Goal: Check status: Check status

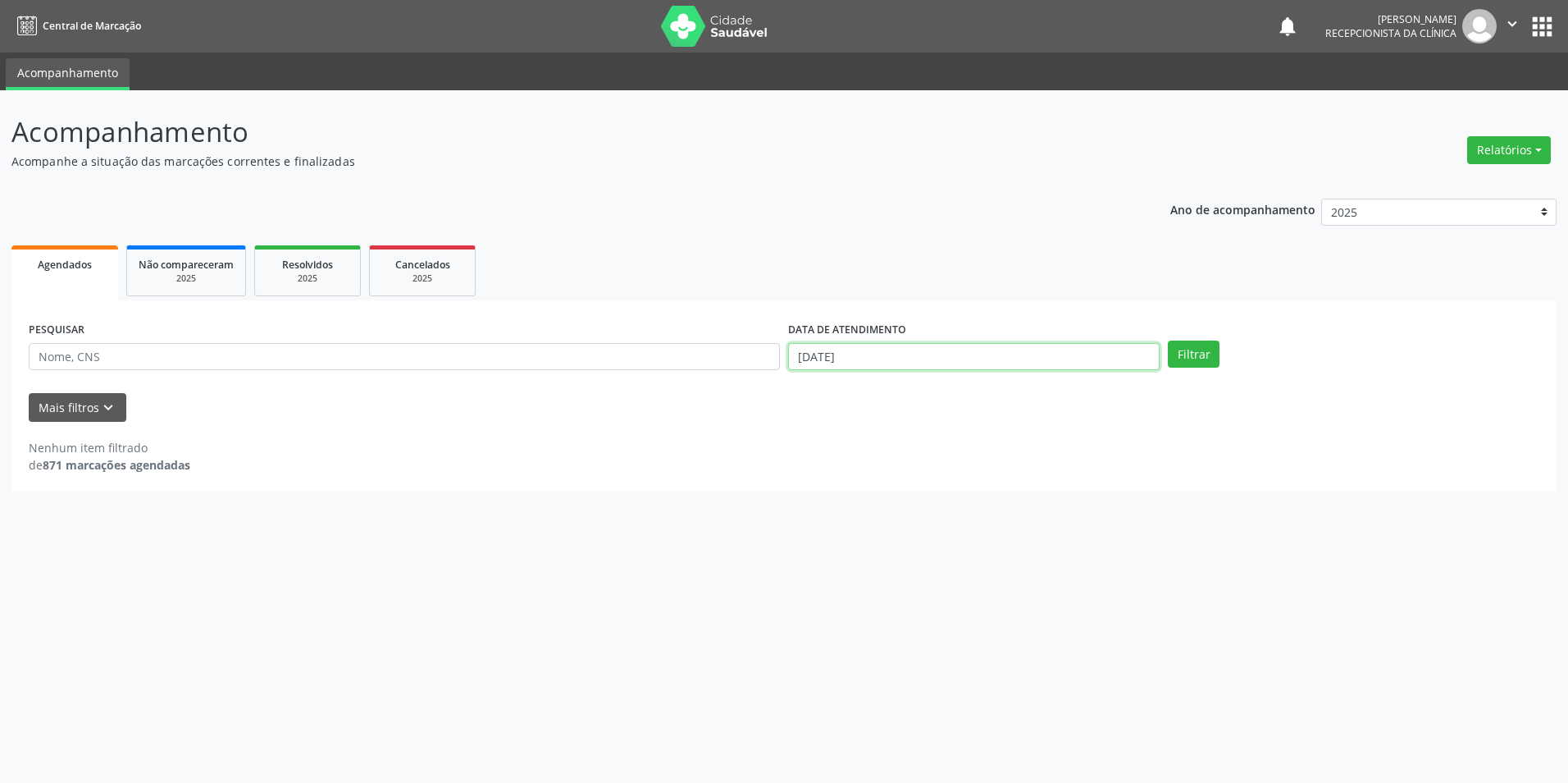
click at [804, 356] on body "Central de Marcação notifications [PERSON_NAME] Recepcionista da clínica  Conf…" at bounding box center [784, 391] width 1568 height 783
click at [980, 432] on span "1" at bounding box center [981, 441] width 32 height 32
type input "[DATE]"
click at [827, 356] on input "[DATE]" at bounding box center [973, 357] width 371 height 28
click at [1022, 388] on icon at bounding box center [1020, 391] width 11 height 11
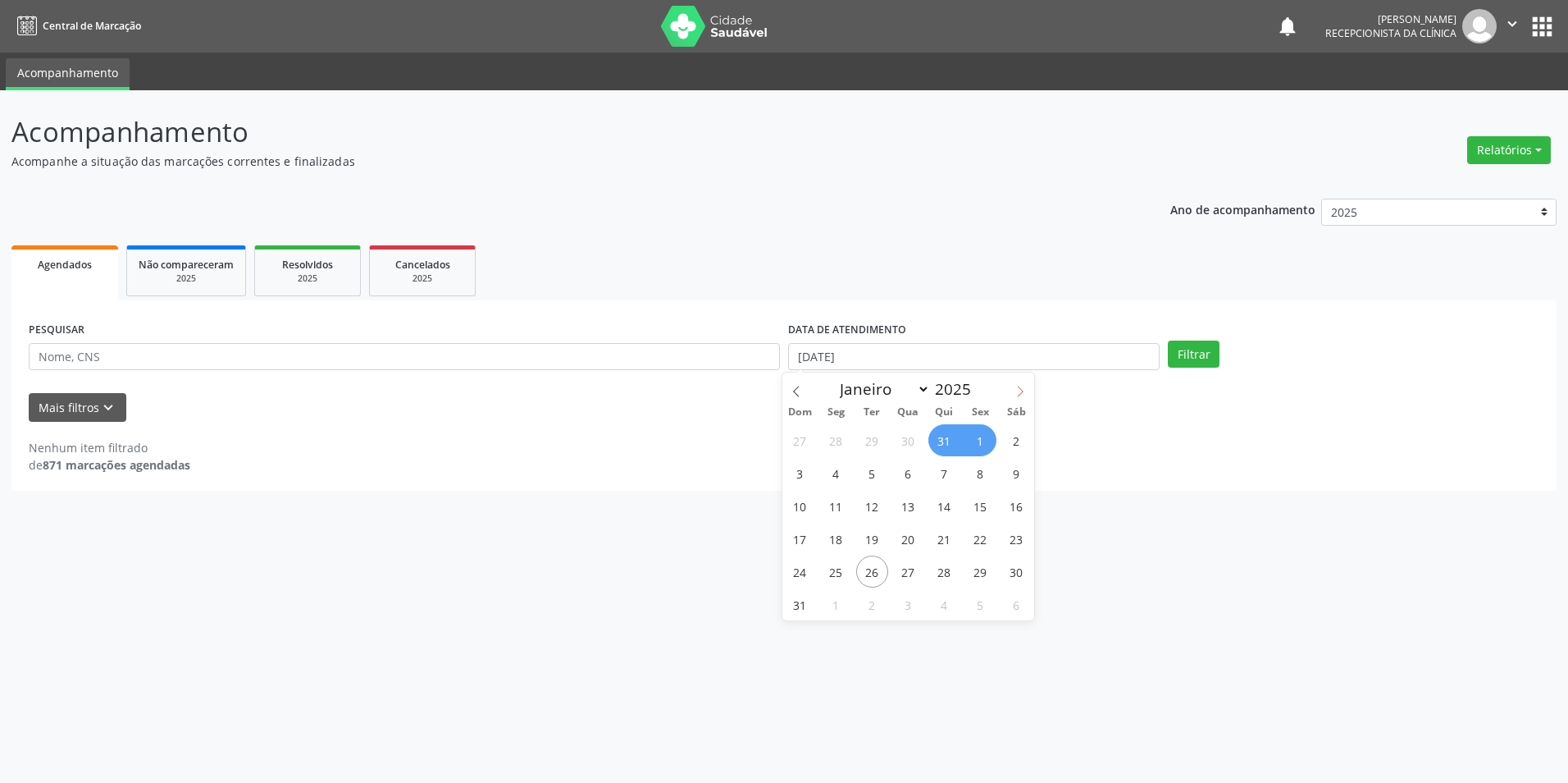
select select "8"
click at [830, 444] on span "1" at bounding box center [836, 441] width 32 height 32
click at [816, 354] on input "[DATE] até [DATE]" at bounding box center [973, 357] width 371 height 28
click at [831, 436] on span "1" at bounding box center [836, 441] width 32 height 32
type input "[DATE]"
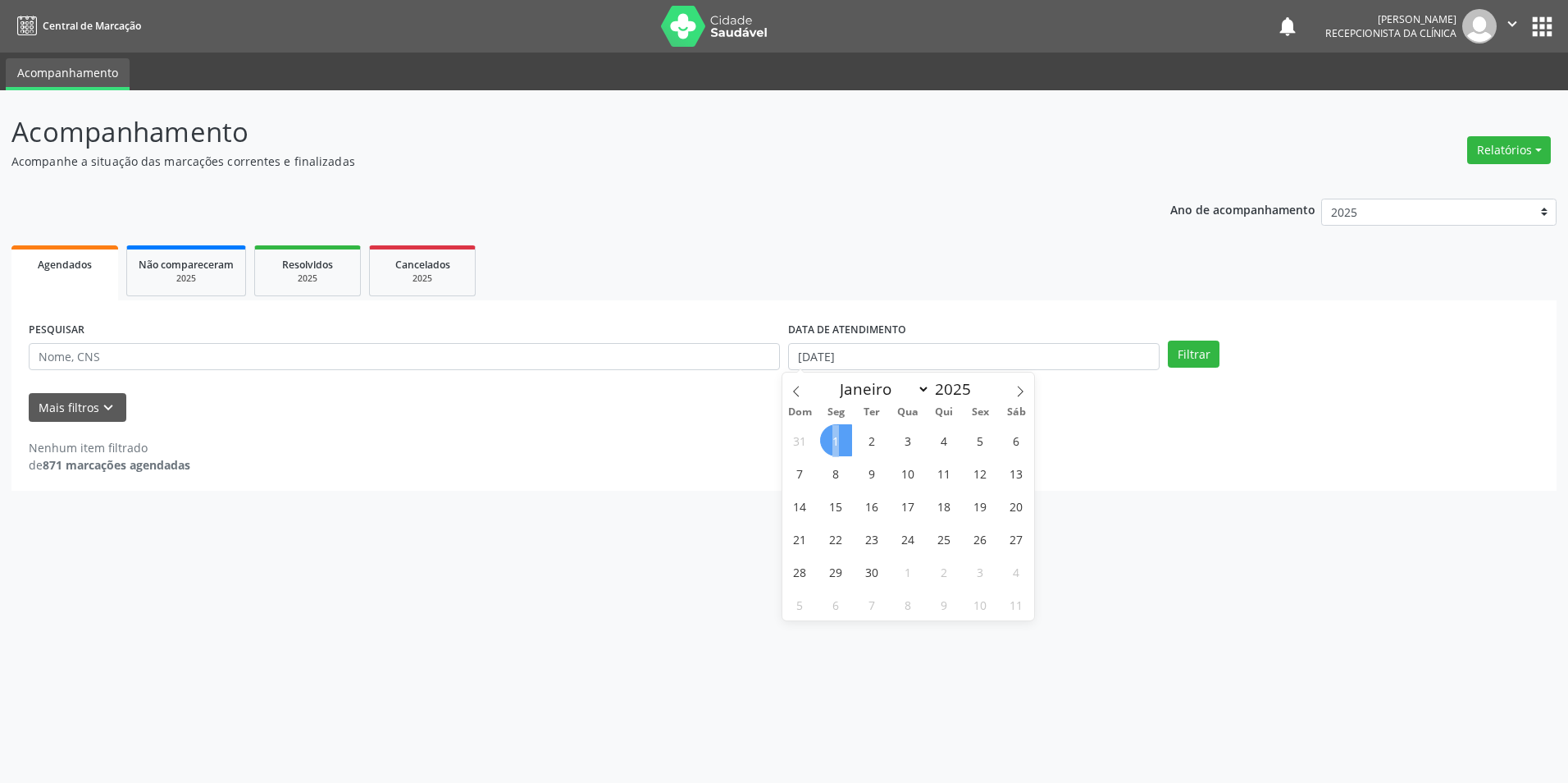
click at [831, 436] on span "1" at bounding box center [836, 441] width 32 height 32
click at [1187, 353] on button "Filtrar" at bounding box center [1193, 355] width 51 height 28
click at [808, 357] on input "[DATE]" at bounding box center [973, 357] width 371 height 28
click at [876, 439] on span "2" at bounding box center [872, 441] width 32 height 32
type input "[DATE]"
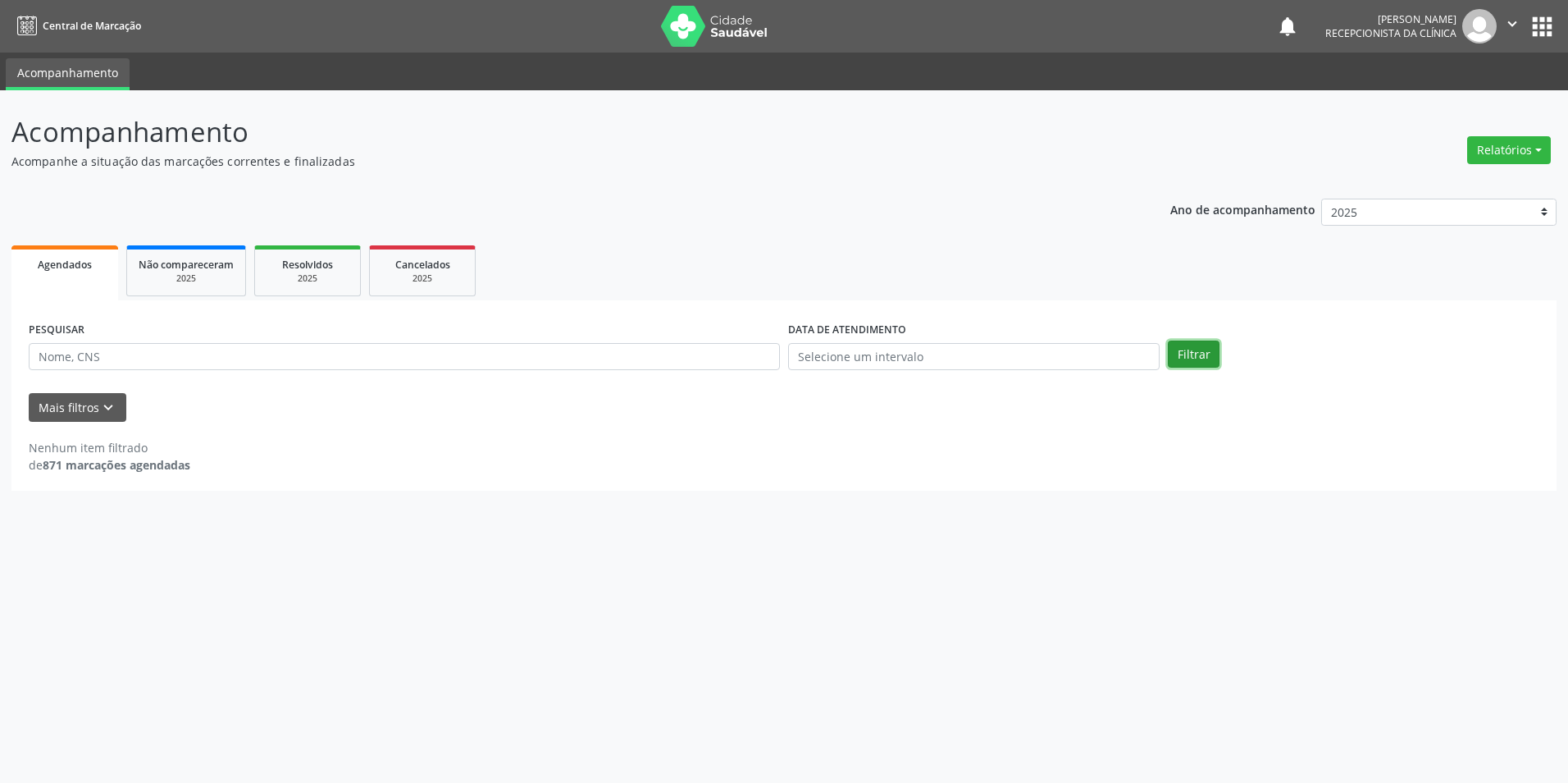
click at [1187, 347] on button "Filtrar" at bounding box center [1193, 355] width 51 height 28
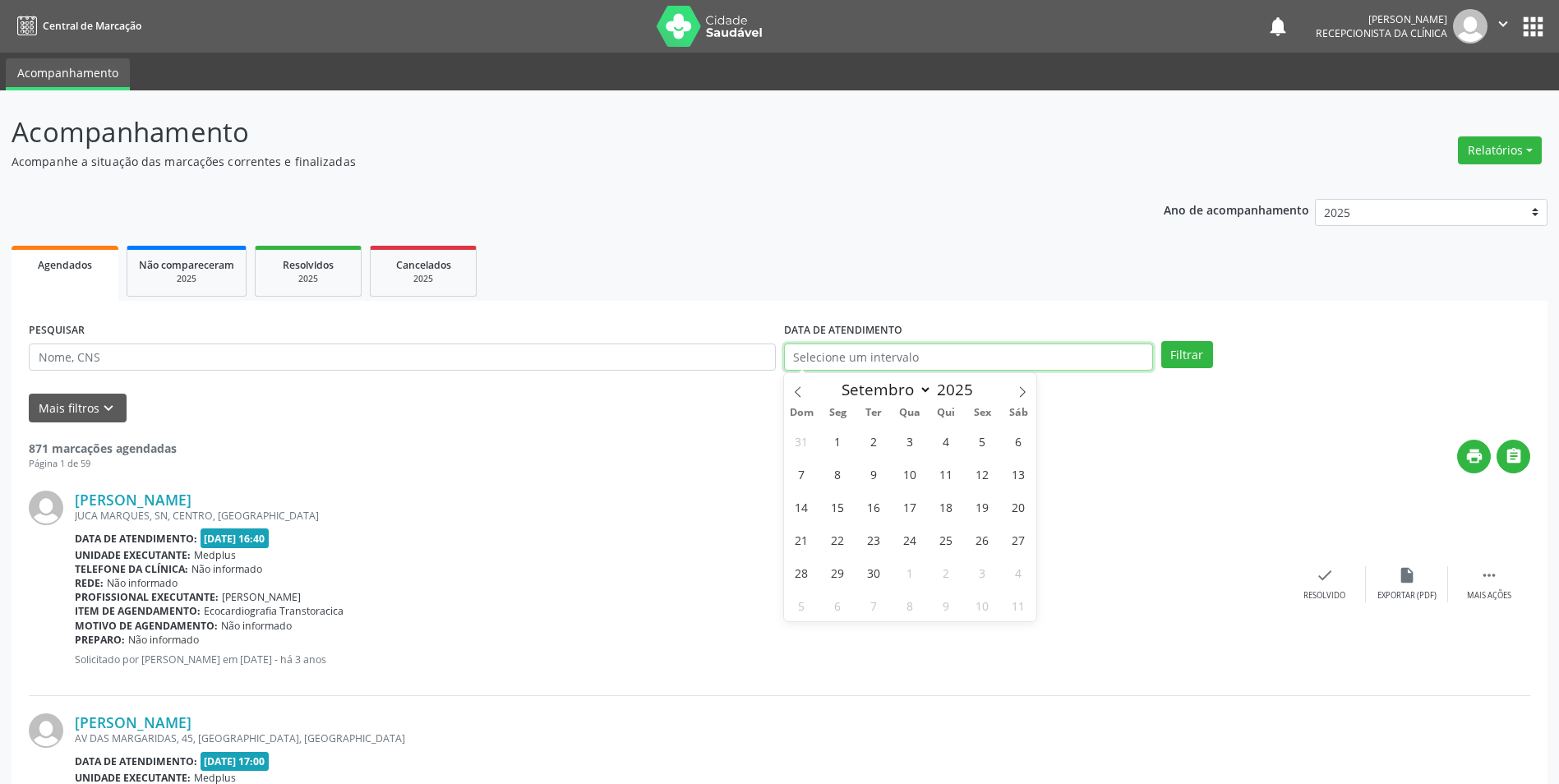
click at [810, 355] on input "text" at bounding box center [969, 358] width 369 height 28
click at [874, 439] on span "2" at bounding box center [874, 441] width 32 height 32
type input "[DATE]"
click at [874, 439] on span "2" at bounding box center [874, 441] width 32 height 32
click at [1182, 355] on button "Filtrar" at bounding box center [1187, 355] width 52 height 28
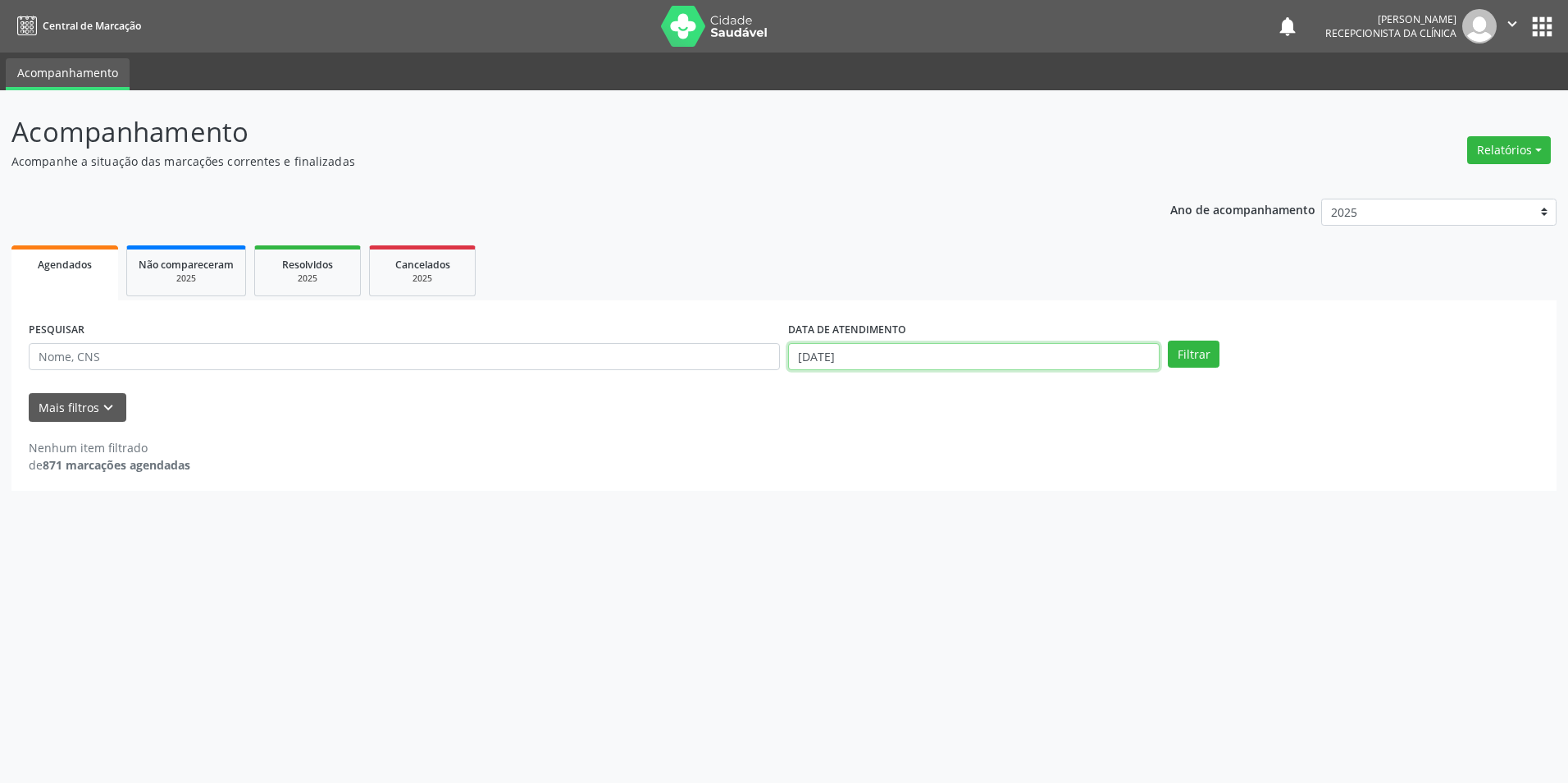
click at [801, 353] on input "[DATE]" at bounding box center [973, 357] width 371 height 28
click at [798, 390] on icon at bounding box center [797, 391] width 11 height 11
select select "7"
click at [985, 571] on span "29" at bounding box center [981, 572] width 32 height 32
type input "[DATE]"
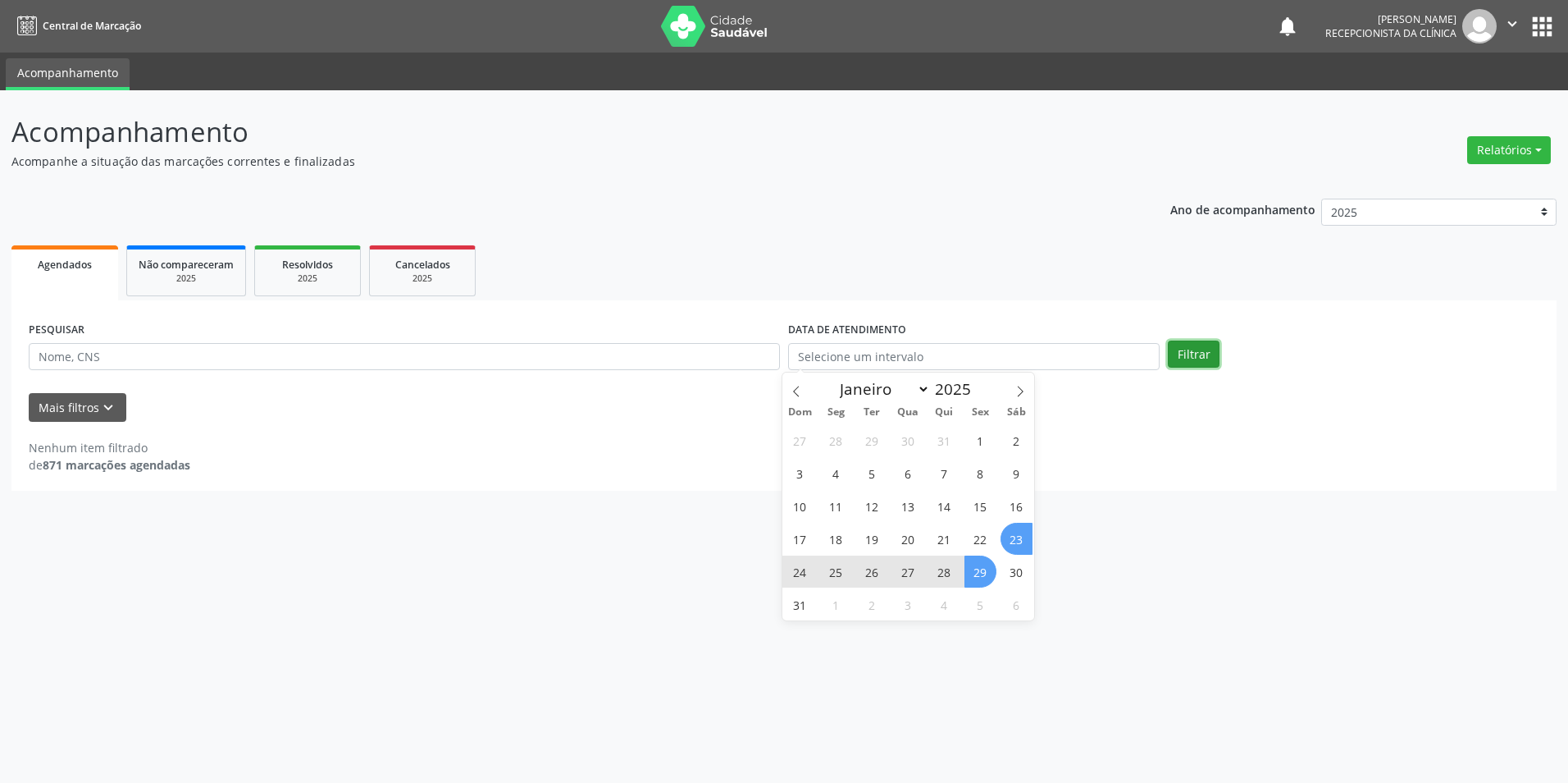
click at [1182, 355] on button "Filtrar" at bounding box center [1193, 355] width 51 height 28
select select "7"
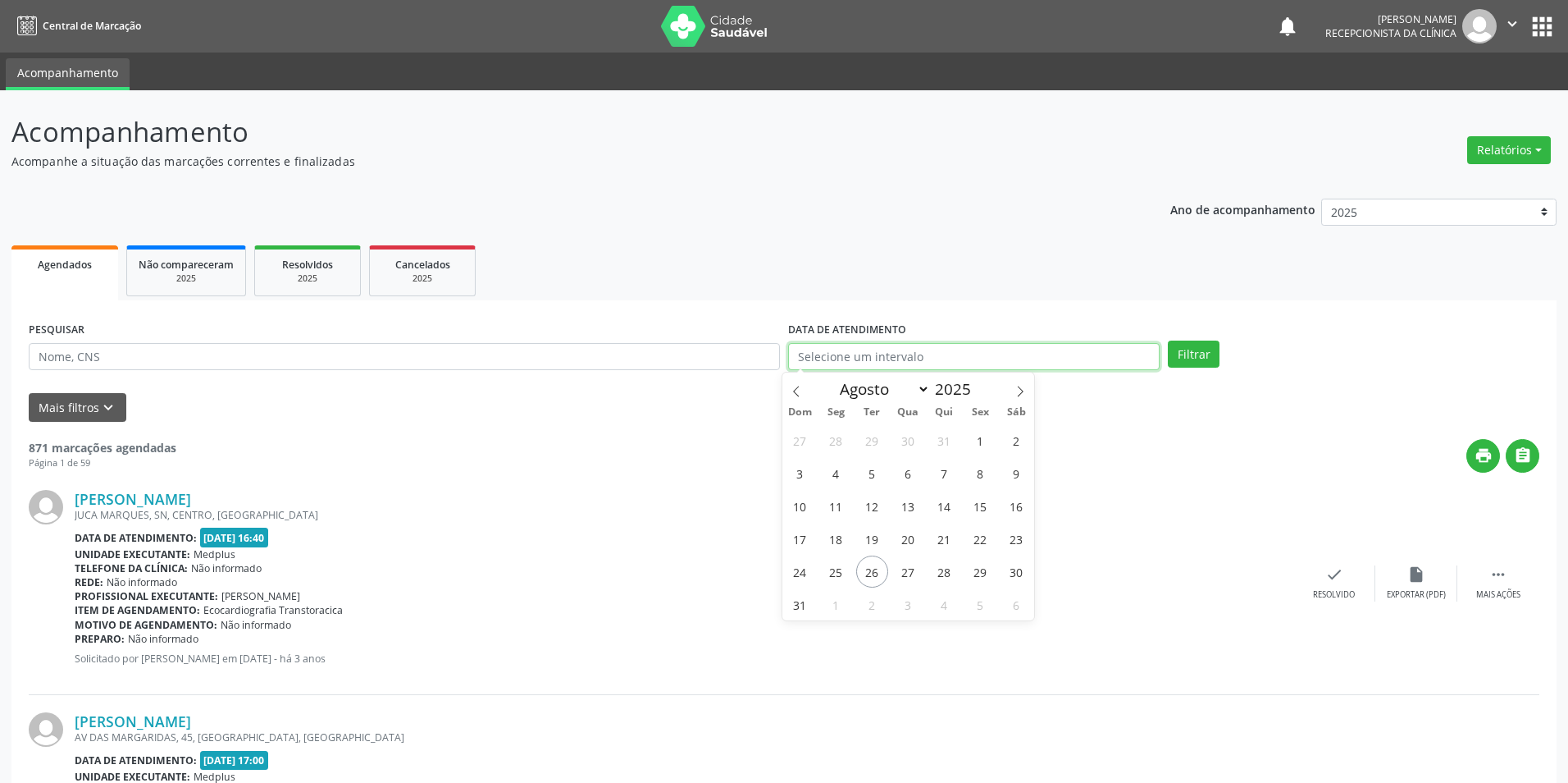
click at [839, 349] on input "text" at bounding box center [973, 357] width 371 height 28
click at [982, 575] on span "29" at bounding box center [981, 572] width 32 height 32
type input "[DATE]"
click at [1187, 357] on button "Filtrar" at bounding box center [1185, 355] width 51 height 28
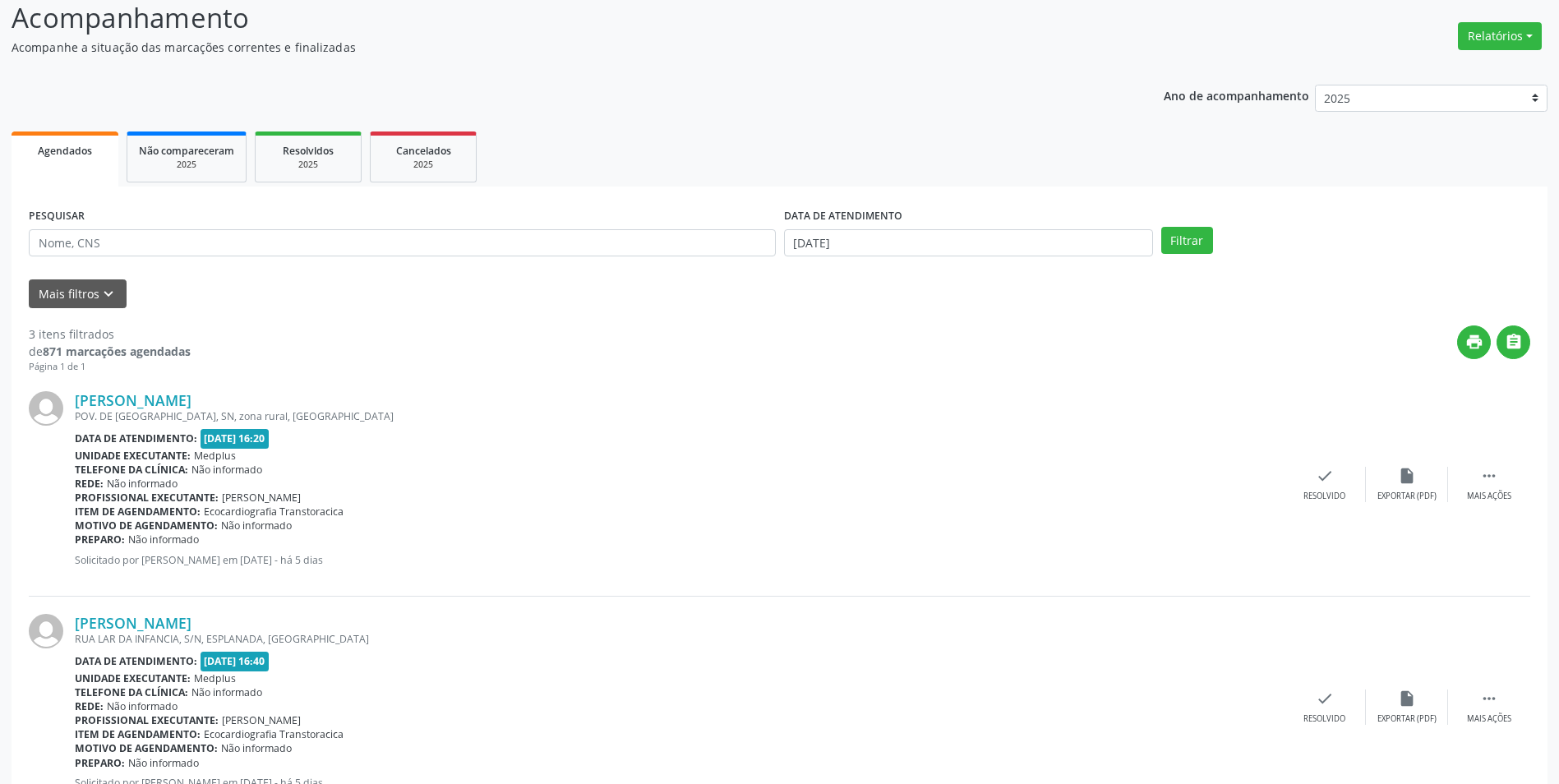
scroll to position [71, 0]
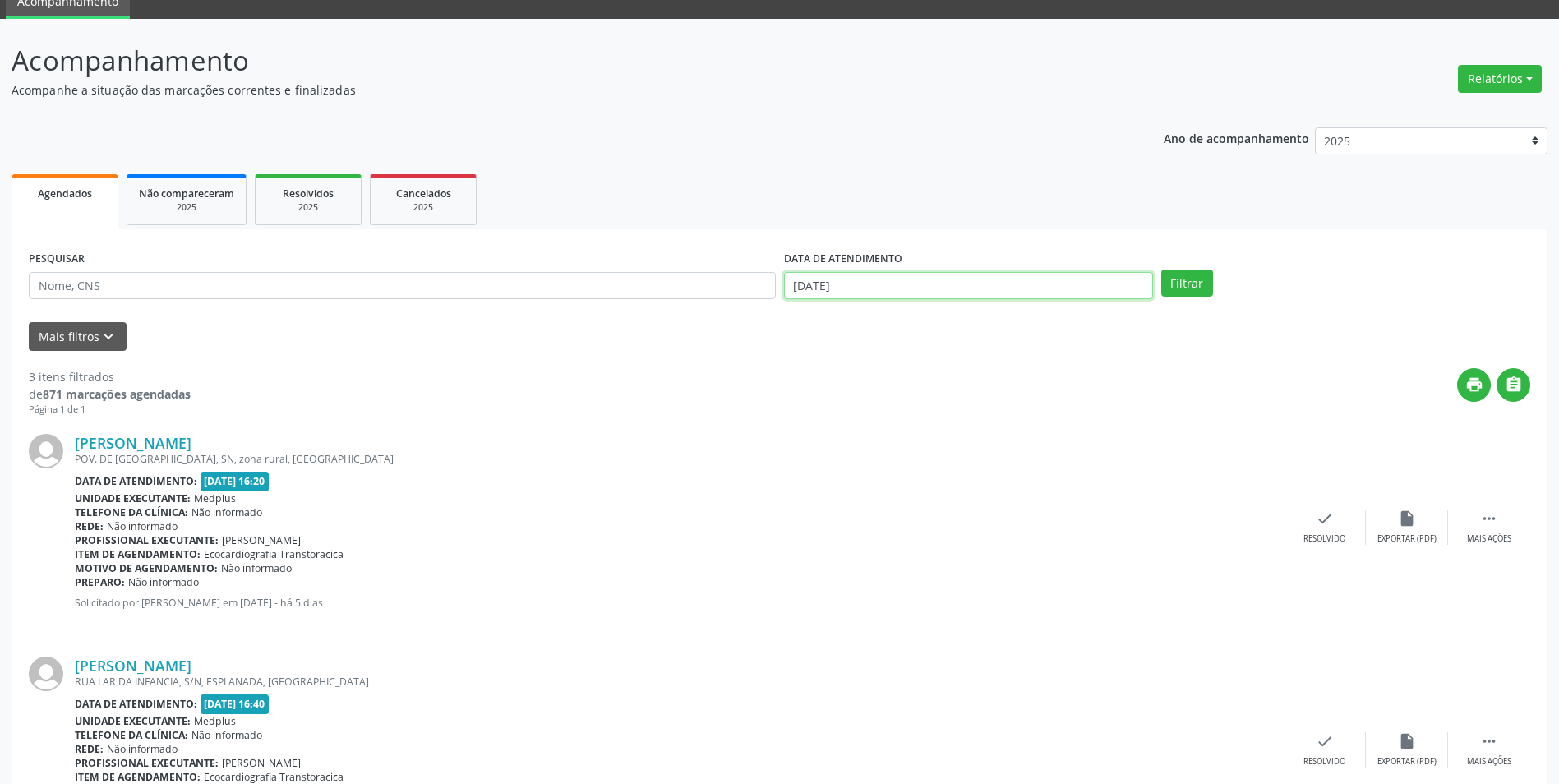
click at [801, 285] on input "[DATE]" at bounding box center [969, 286] width 369 height 28
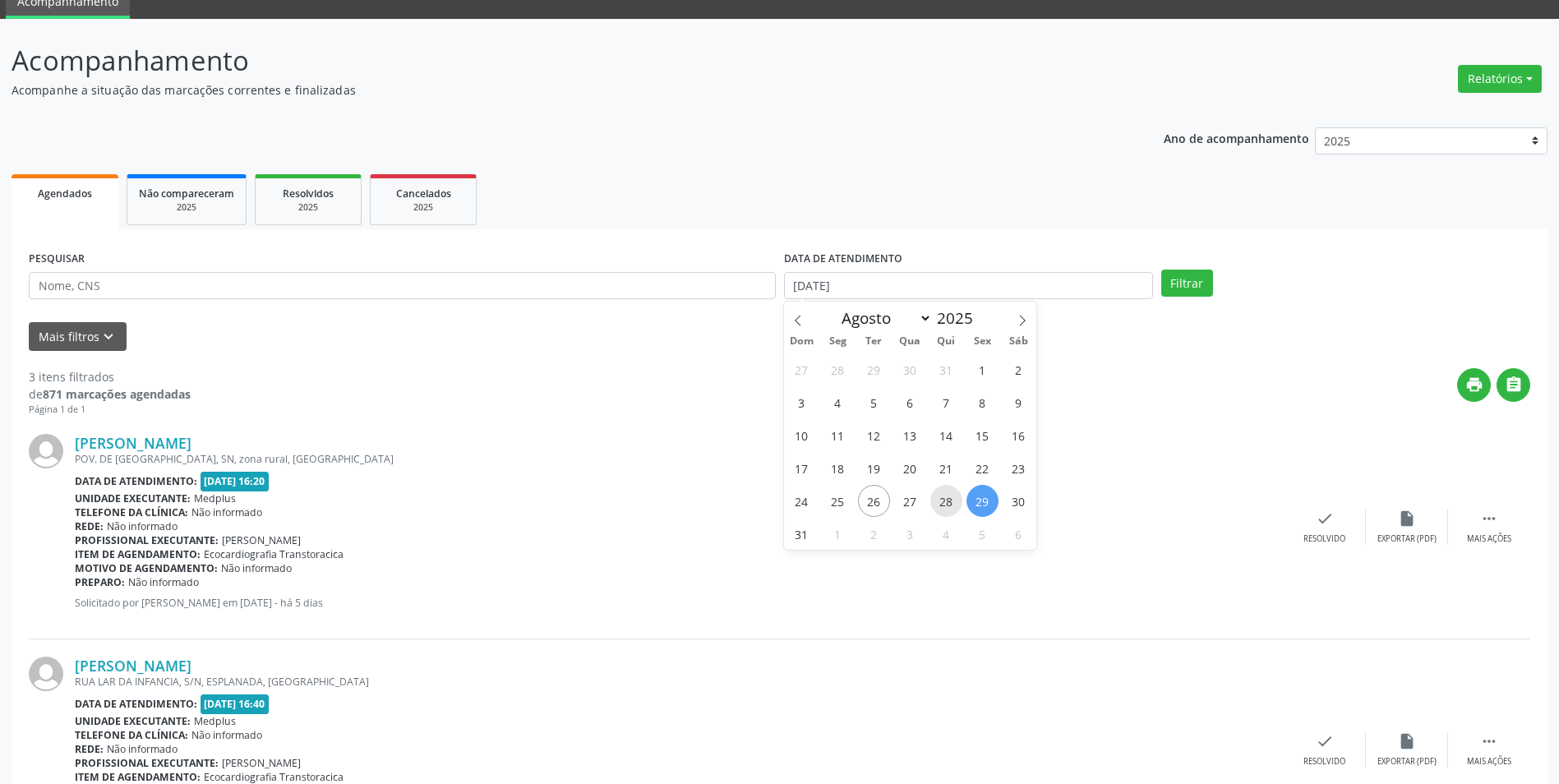
click at [947, 506] on span "28" at bounding box center [946, 501] width 32 height 32
type input "[DATE]"
click at [947, 506] on span "28" at bounding box center [946, 501] width 32 height 32
click at [1172, 279] on button "Filtrar" at bounding box center [1187, 284] width 52 height 28
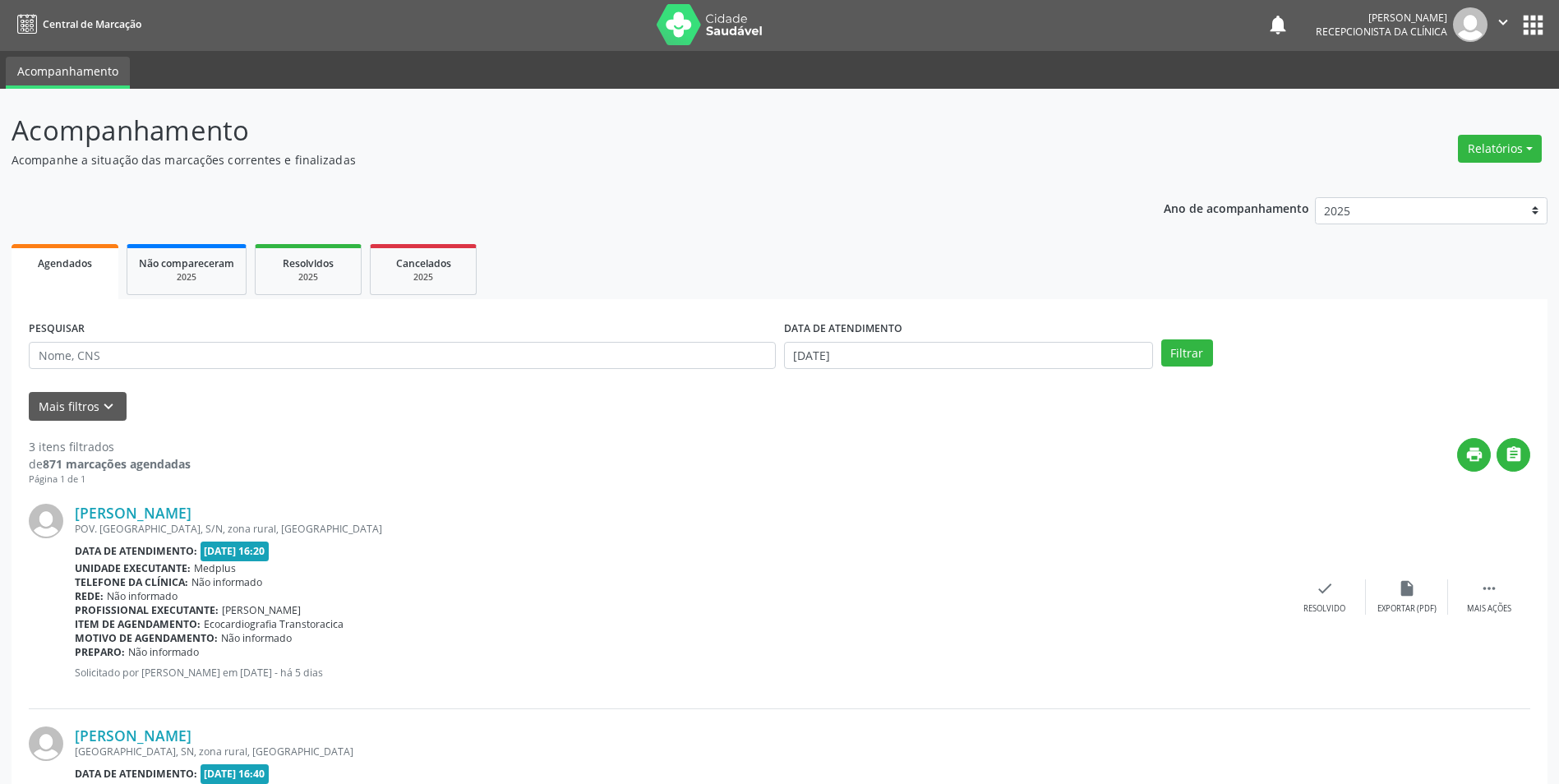
scroll to position [0, 0]
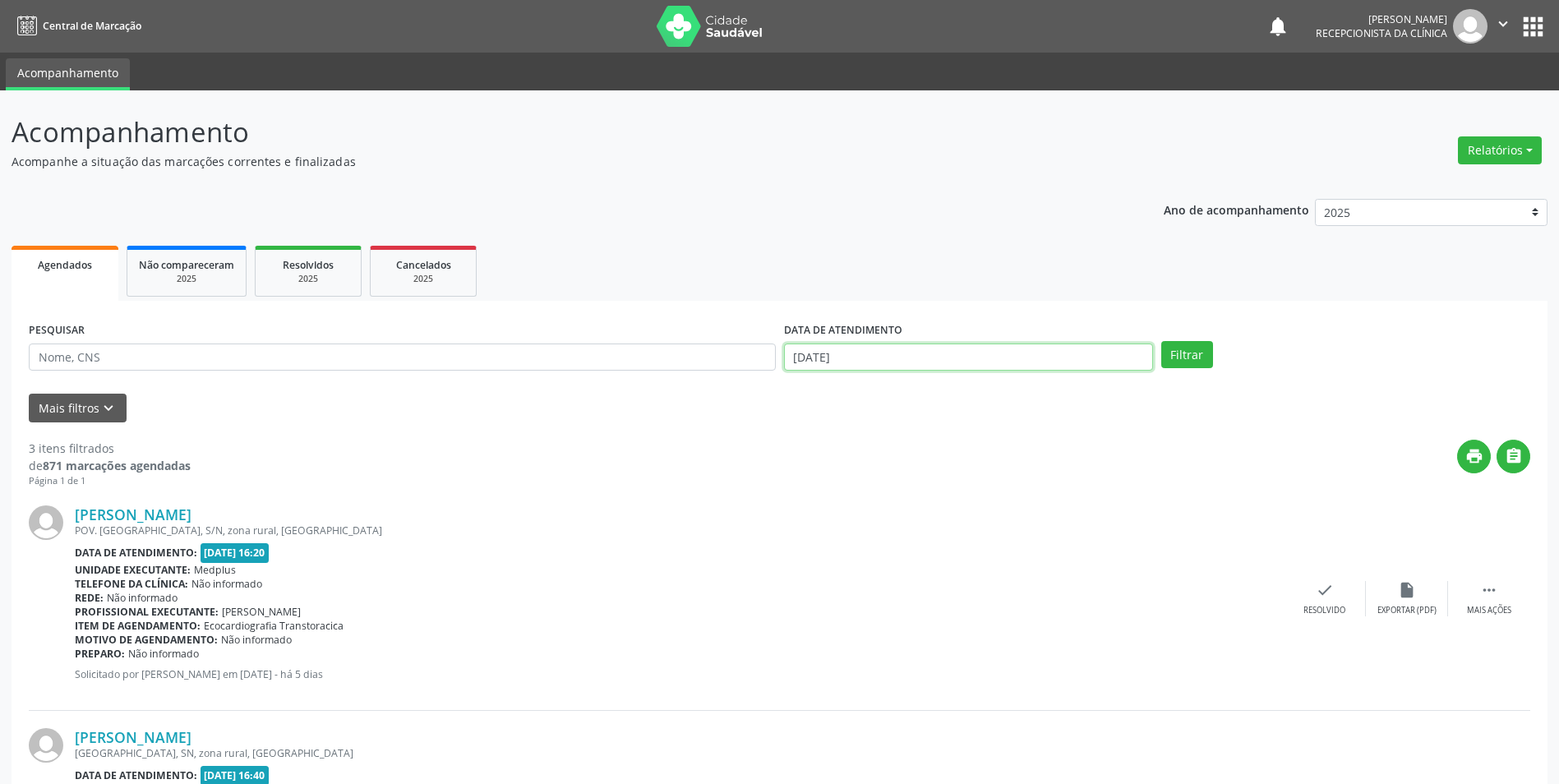
click at [806, 362] on input "[DATE]" at bounding box center [969, 358] width 369 height 28
click at [908, 573] on span "27" at bounding box center [910, 572] width 32 height 32
type input "[DATE]"
click at [1195, 345] on button "Filtrar" at bounding box center [1187, 355] width 52 height 28
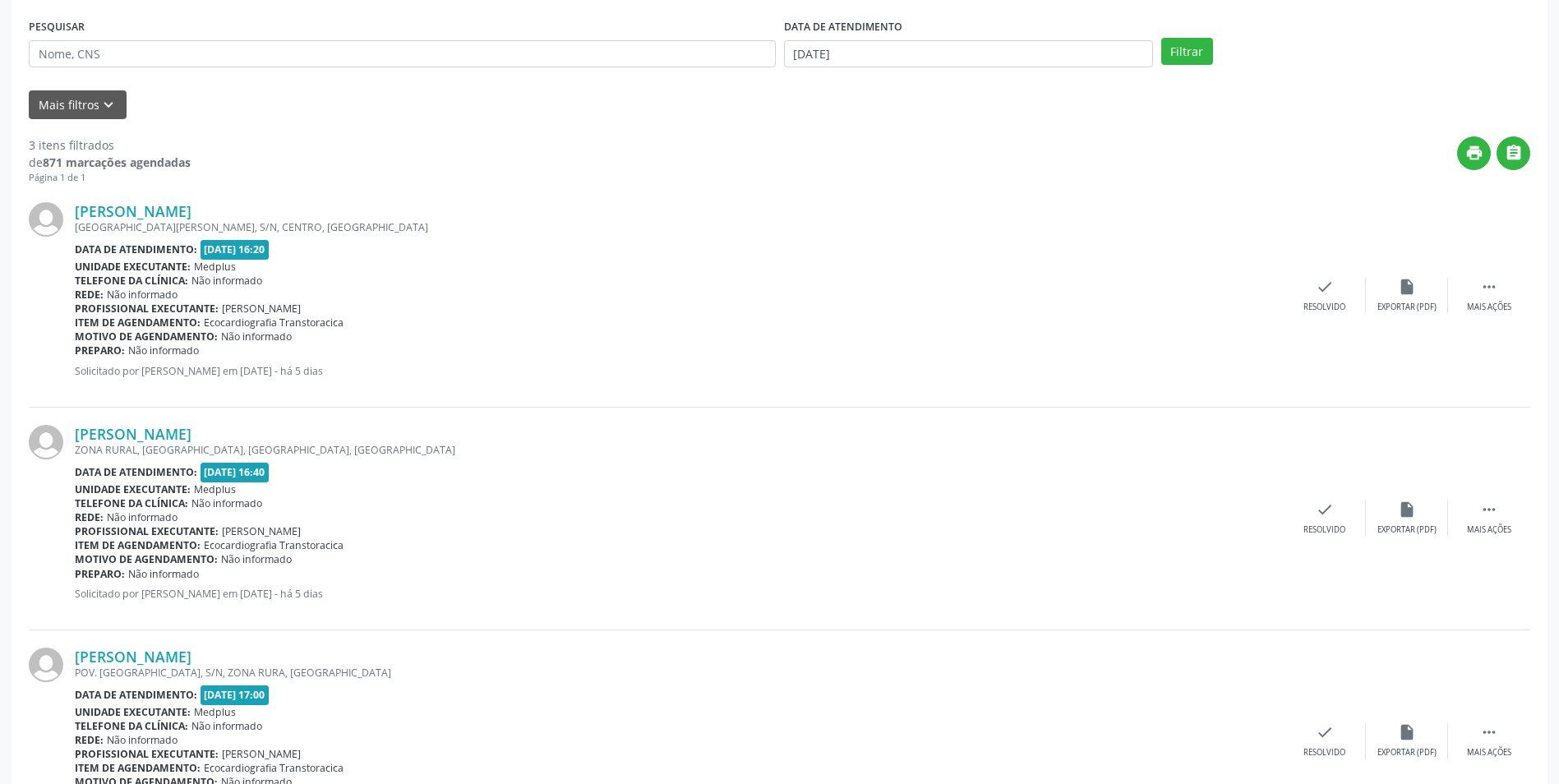
scroll to position [154, 0]
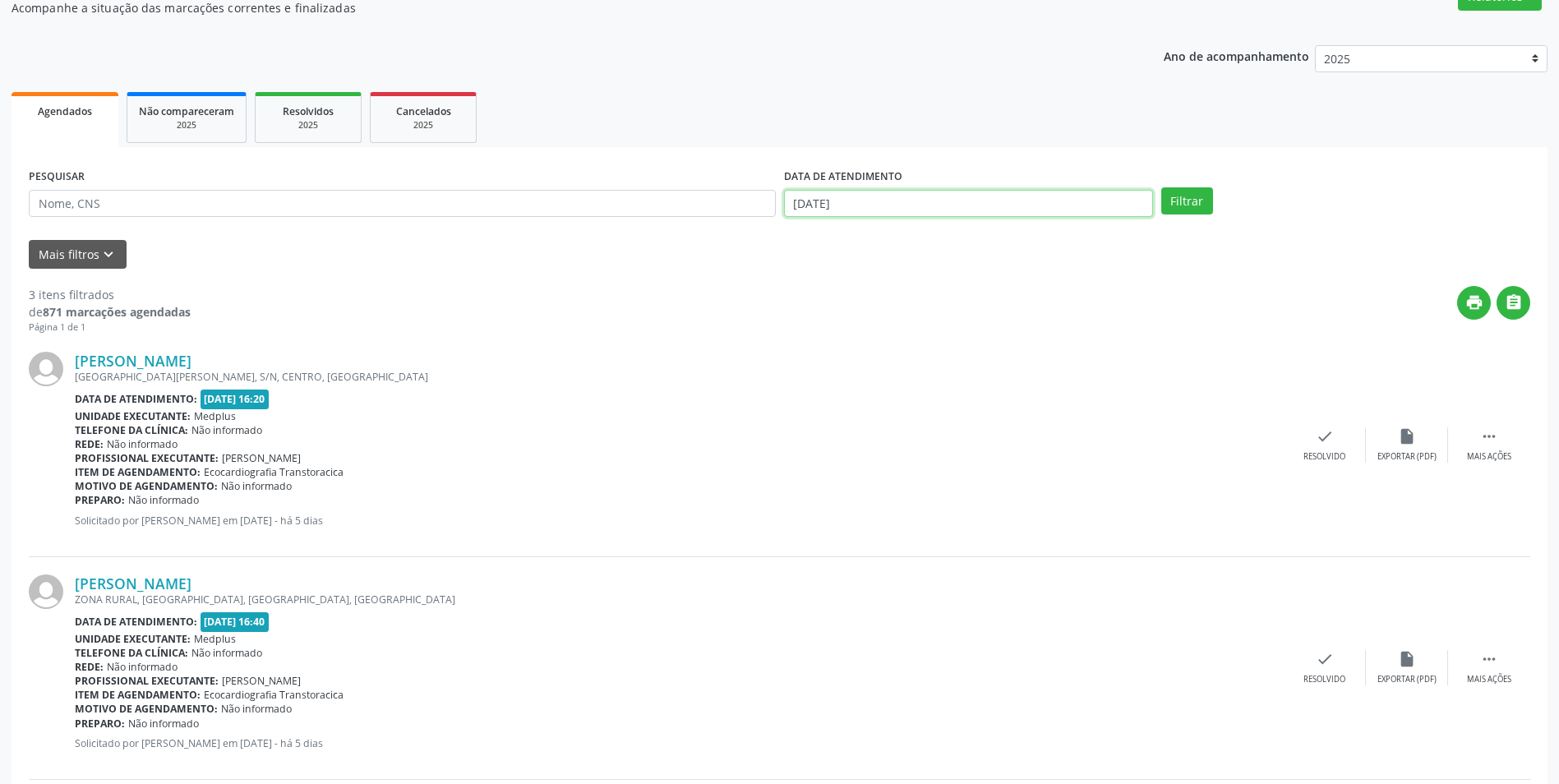
click at [808, 204] on input "[DATE]" at bounding box center [969, 204] width 369 height 28
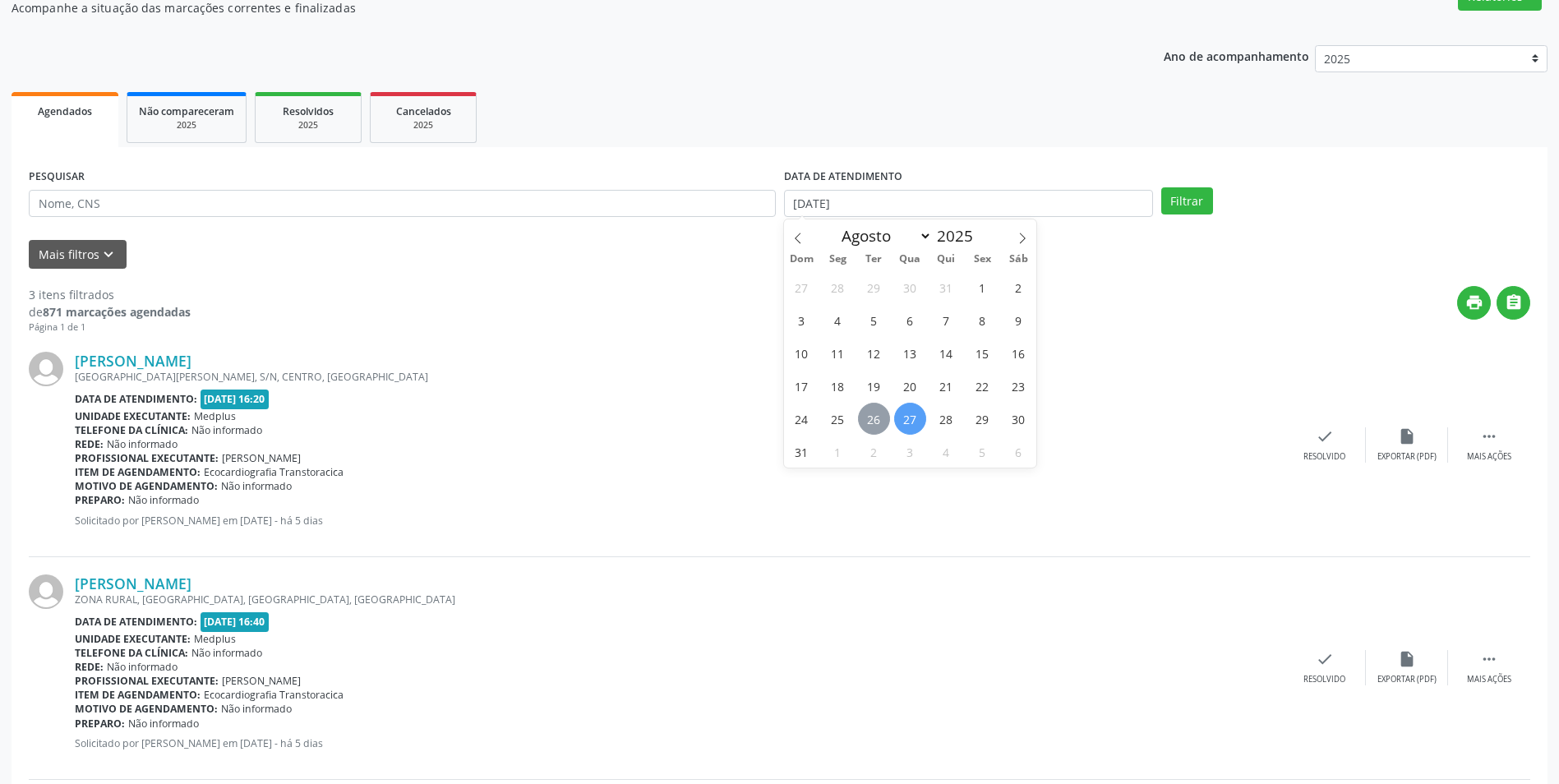
click at [868, 413] on span "26" at bounding box center [874, 419] width 32 height 32
type input "[DATE]"
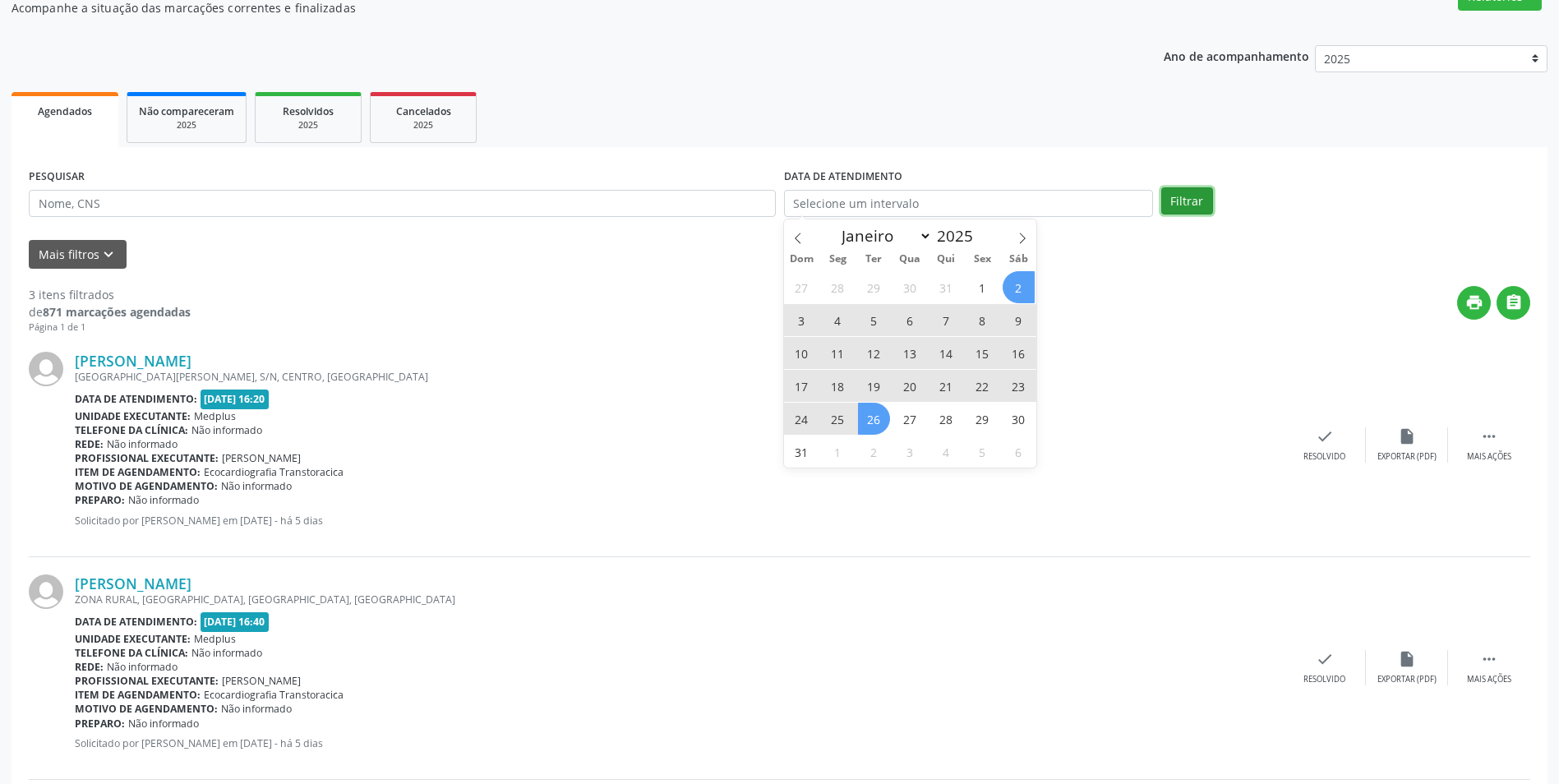
click at [1202, 200] on button "Filtrar" at bounding box center [1187, 201] width 52 height 28
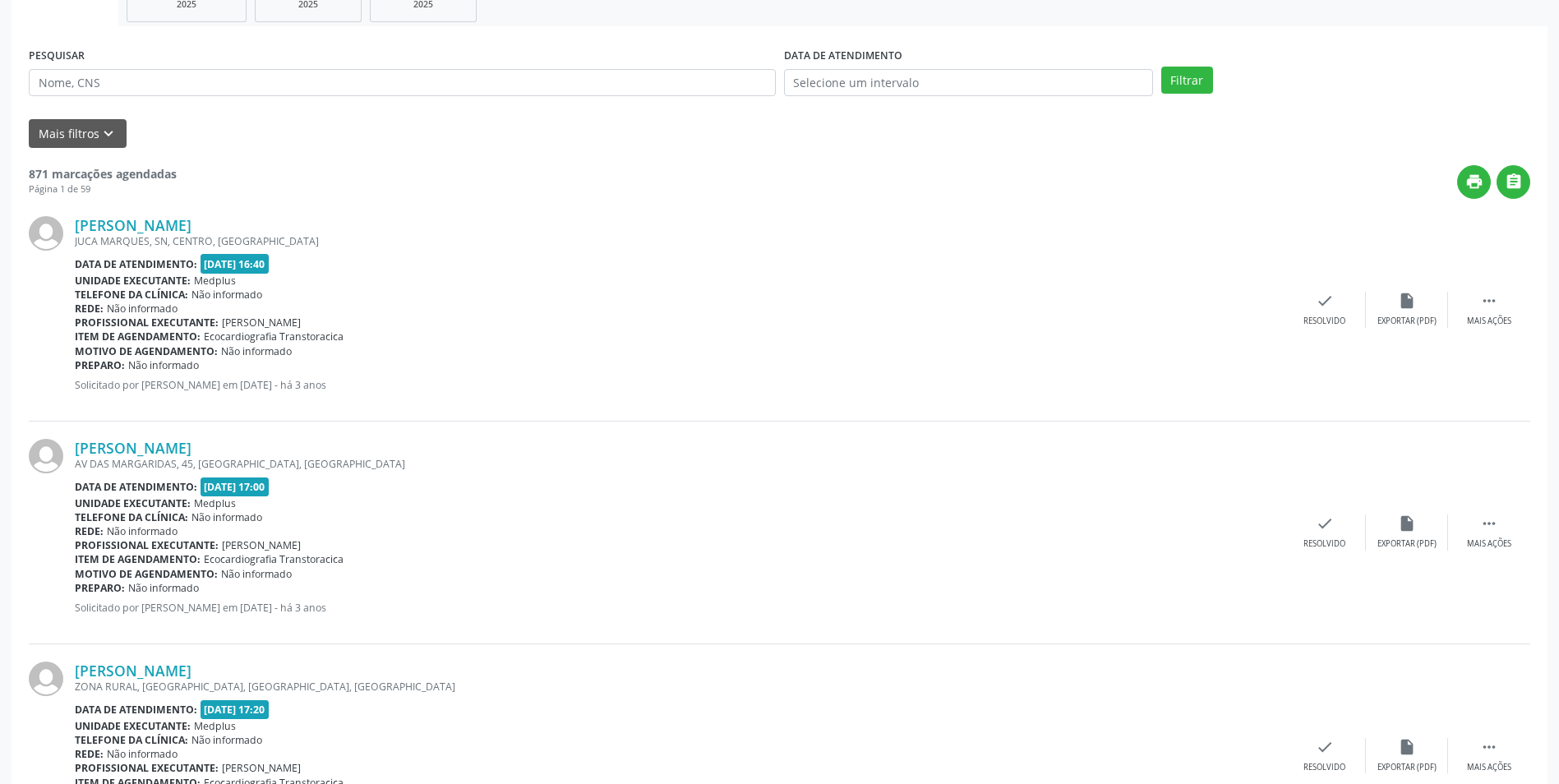
scroll to position [246, 0]
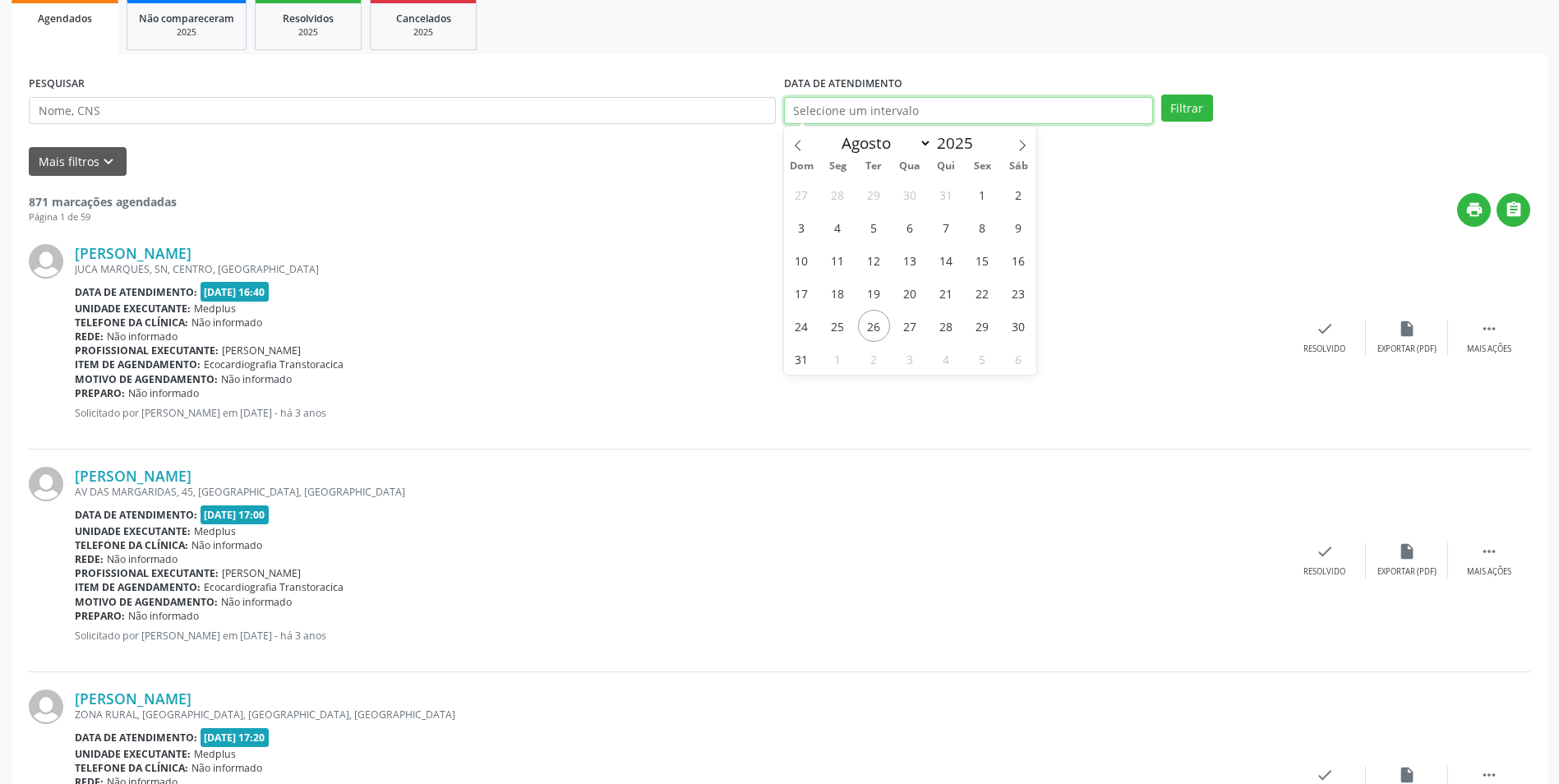
click at [808, 109] on input "text" at bounding box center [969, 111] width 369 height 28
click at [873, 324] on span "26" at bounding box center [874, 326] width 32 height 32
type input "[DATE]"
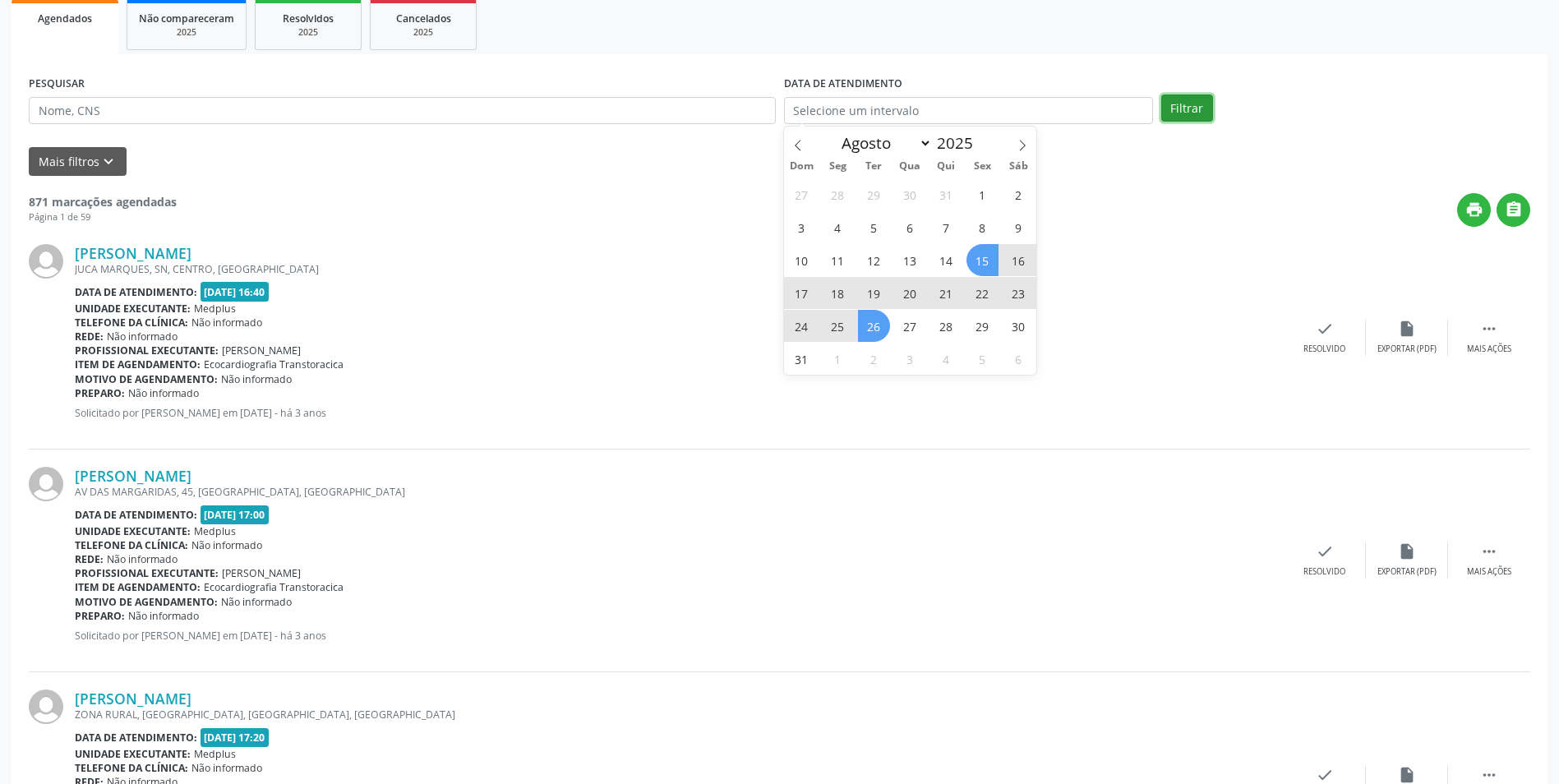
click at [1180, 104] on button "Filtrar" at bounding box center [1187, 109] width 52 height 28
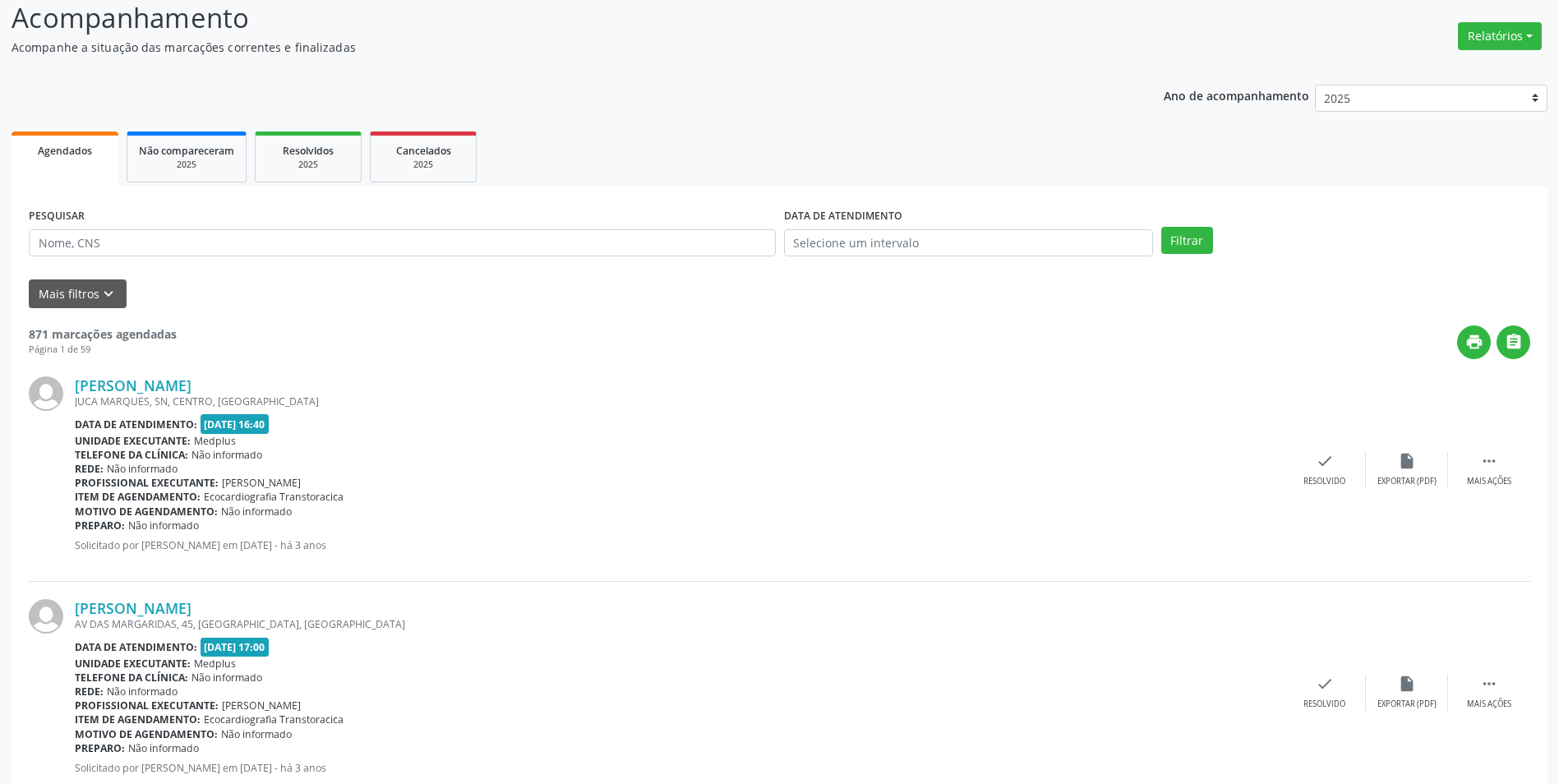
scroll to position [164, 0]
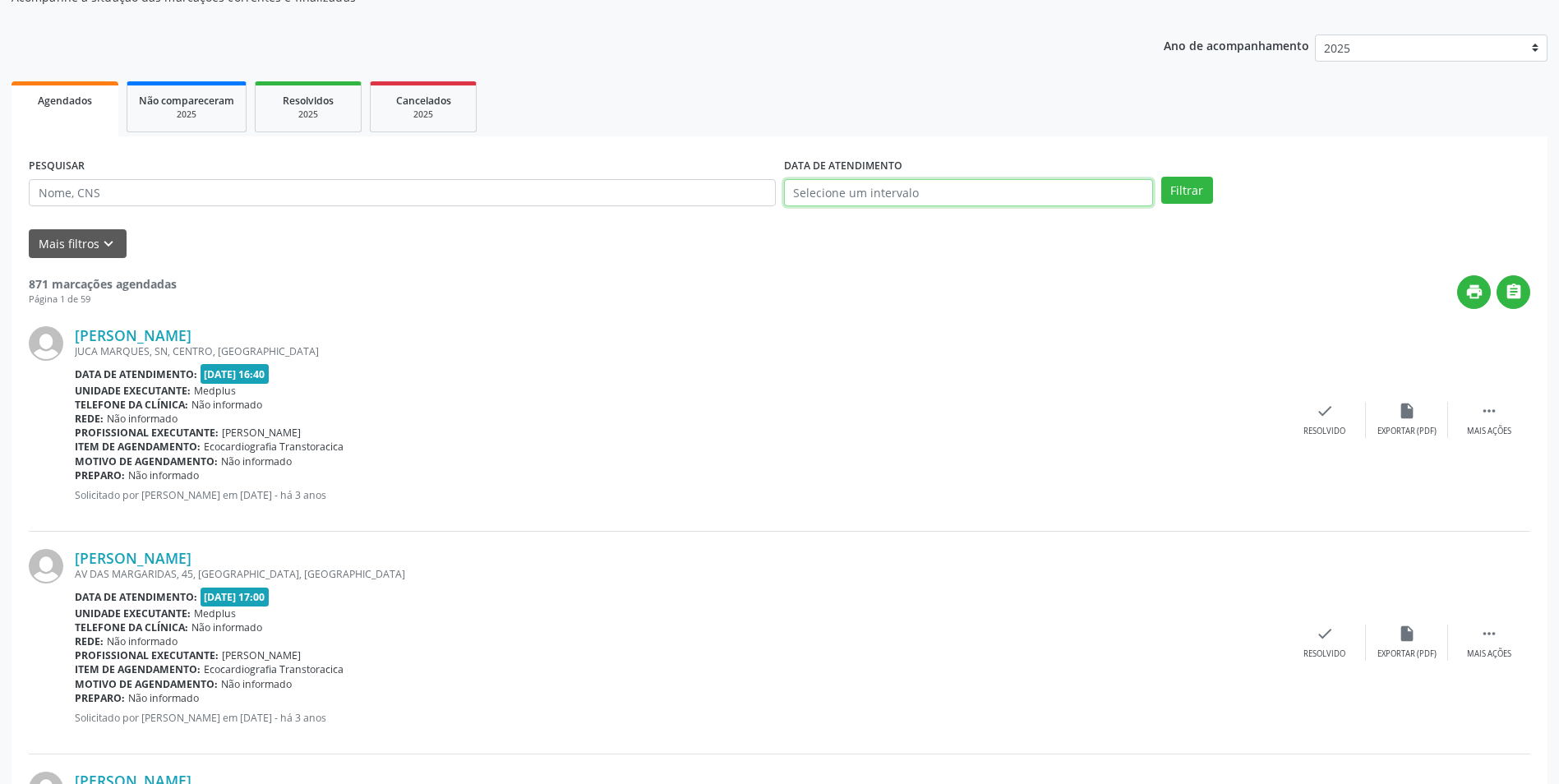
click at [821, 187] on input "text" at bounding box center [969, 193] width 369 height 28
click at [876, 402] on span "26" at bounding box center [874, 407] width 32 height 32
type input "[DATE]"
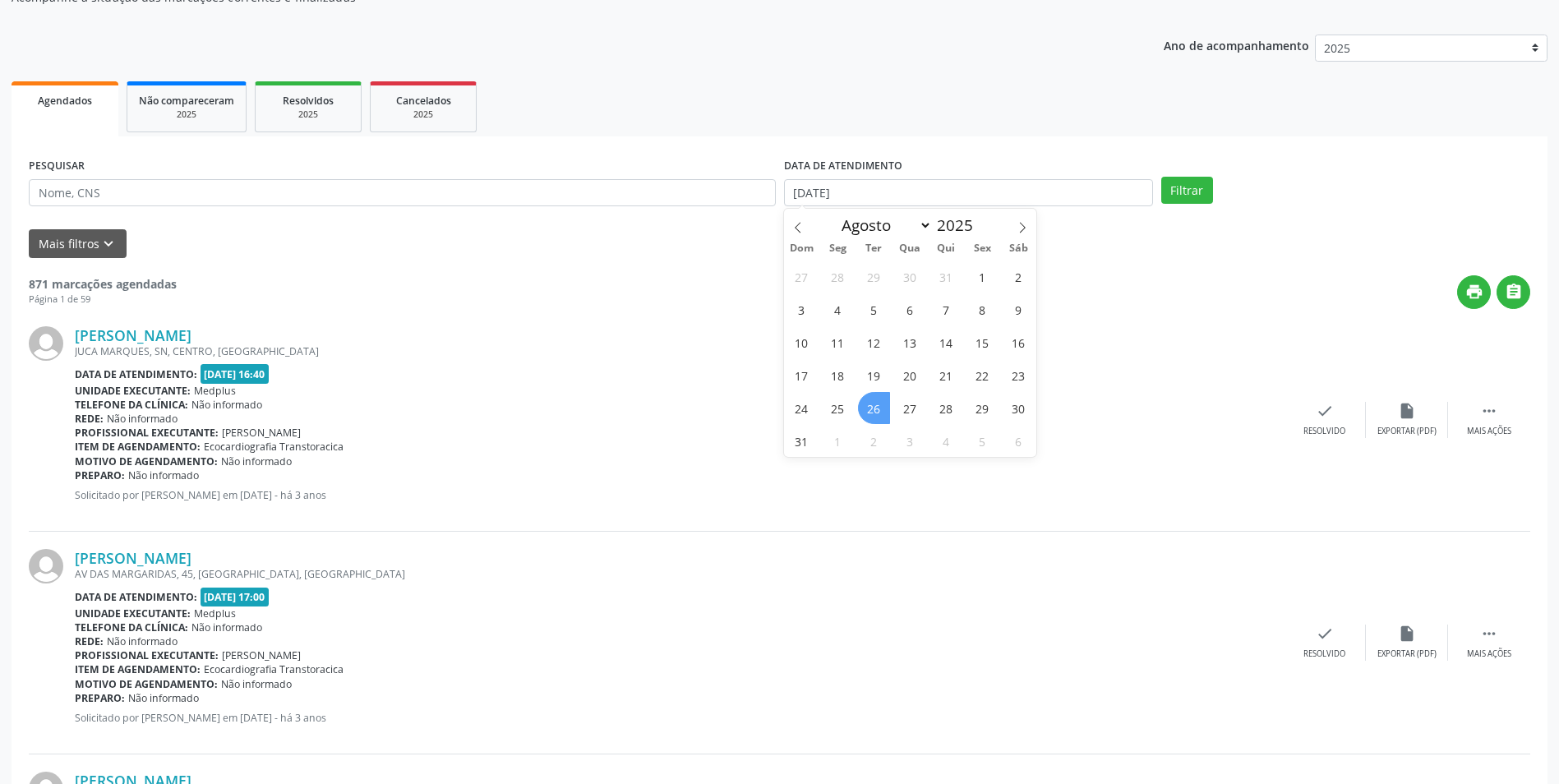
click at [876, 402] on span "26" at bounding box center [874, 407] width 32 height 32
click at [1186, 188] on button "Filtrar" at bounding box center [1187, 191] width 52 height 28
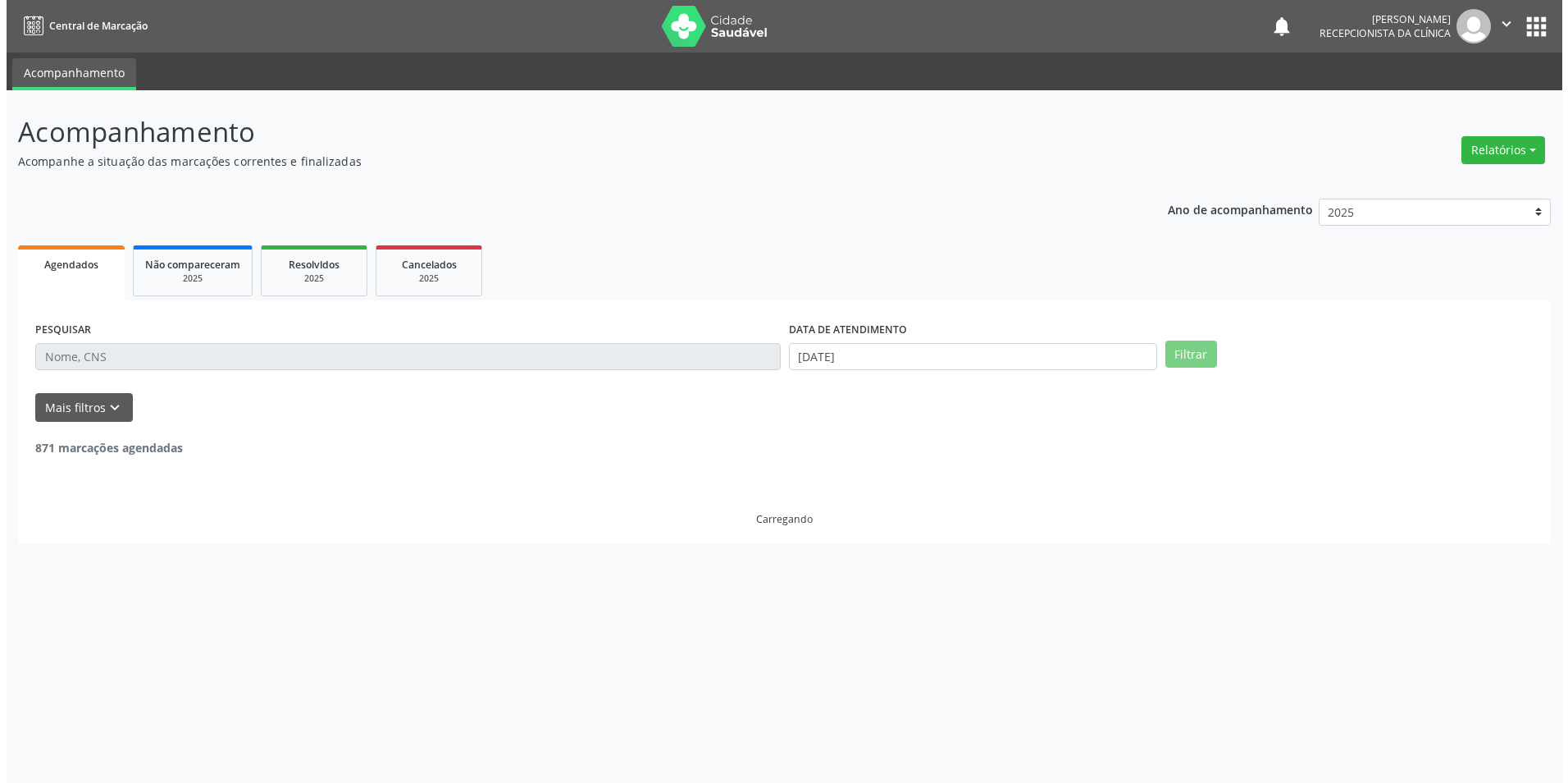
scroll to position [0, 0]
